Goal: Transaction & Acquisition: Purchase product/service

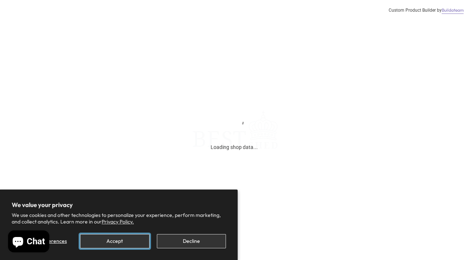
click at [107, 242] on button "Accept" at bounding box center [114, 241] width 69 height 14
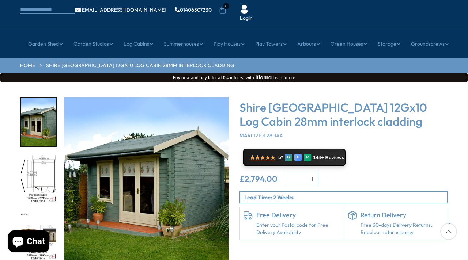
scroll to position [48, 0]
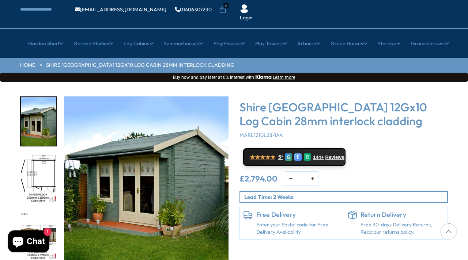
click at [42, 155] on img "2 / 16" at bounding box center [38, 179] width 35 height 49
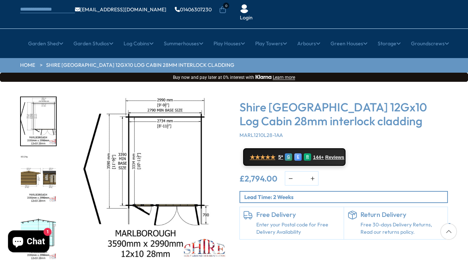
click at [34, 162] on img "3 / 16" at bounding box center [38, 179] width 35 height 49
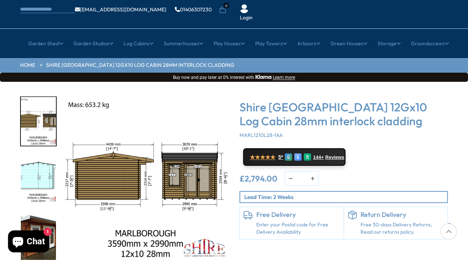
click at [46, 161] on img "4 / 16" at bounding box center [38, 179] width 35 height 49
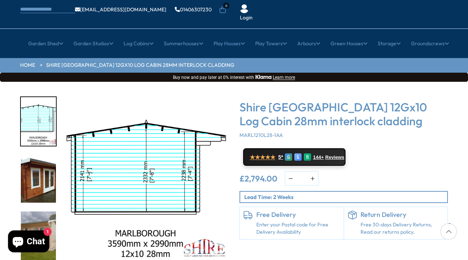
click at [38, 164] on img "5 / 16" at bounding box center [38, 179] width 35 height 49
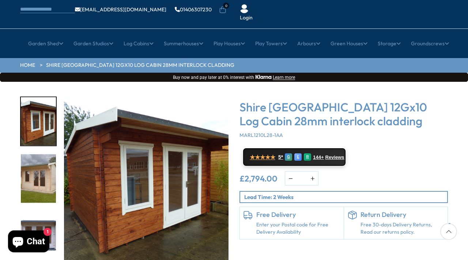
click at [38, 165] on img "6 / 16" at bounding box center [38, 179] width 35 height 49
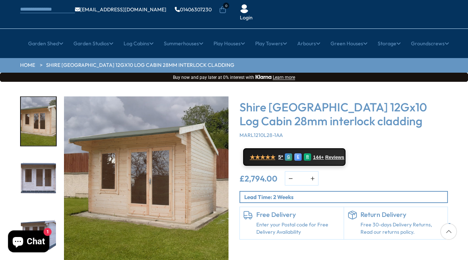
click at [42, 212] on img "8 / 16" at bounding box center [38, 236] width 35 height 49
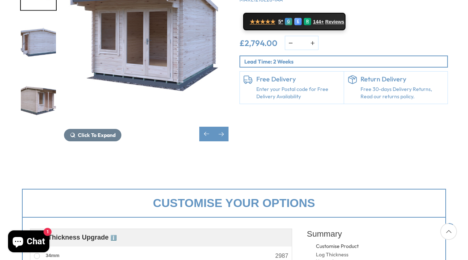
scroll to position [0, 0]
